Goal: Ask a question: Seek information or help from site administrators or community

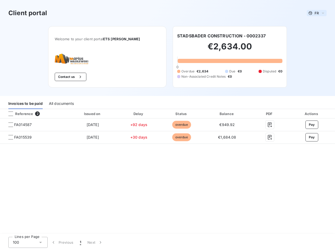
click at [317, 13] on span "FR" at bounding box center [317, 13] width 4 height 4
click at [65, 77] on button "Contact us" at bounding box center [71, 77] width 32 height 8
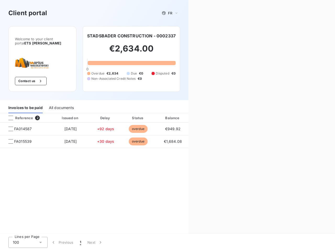
click at [221, 36] on div "Contact us Fill out the form below, and a member of our team will get back to y…" at bounding box center [261, 125] width 147 height 251
click at [25, 104] on div "Invoices to be paid" at bounding box center [25, 107] width 34 height 11
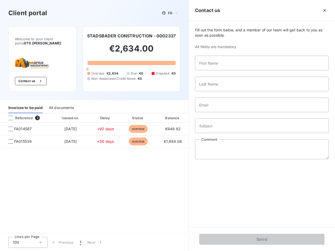
click at [61, 104] on div "All documents" at bounding box center [61, 107] width 25 height 11
